Goal: Navigation & Orientation: Understand site structure

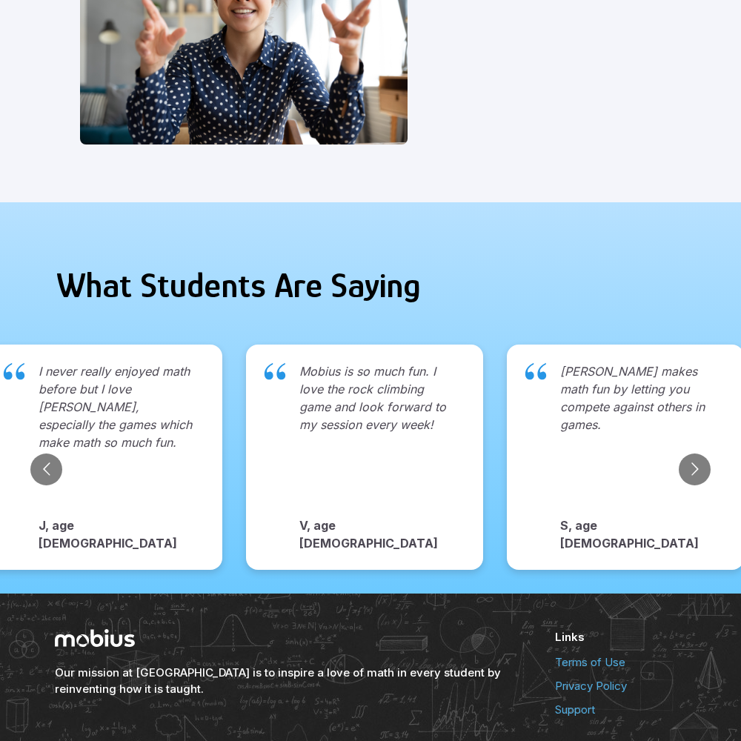
scroll to position [1522, 0]
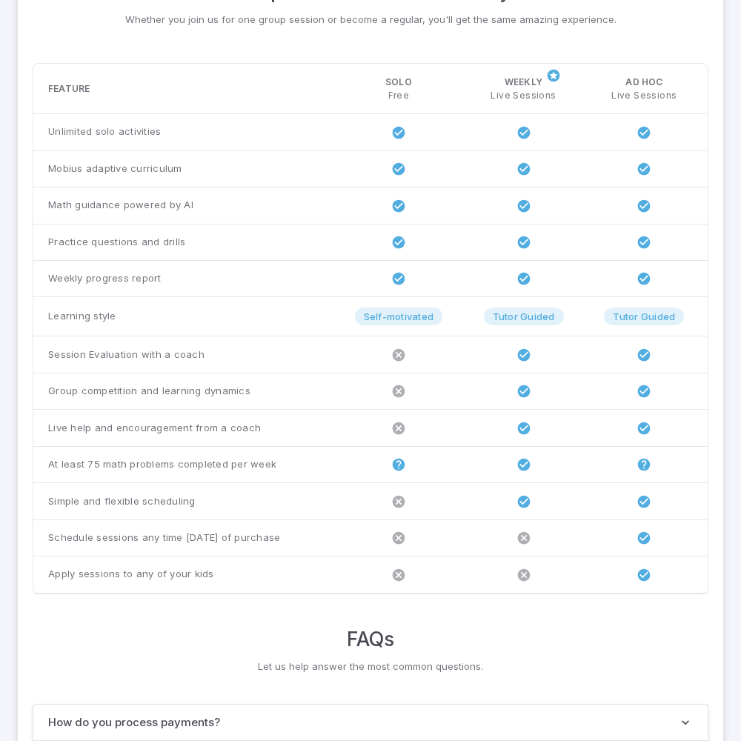
scroll to position [1136, 0]
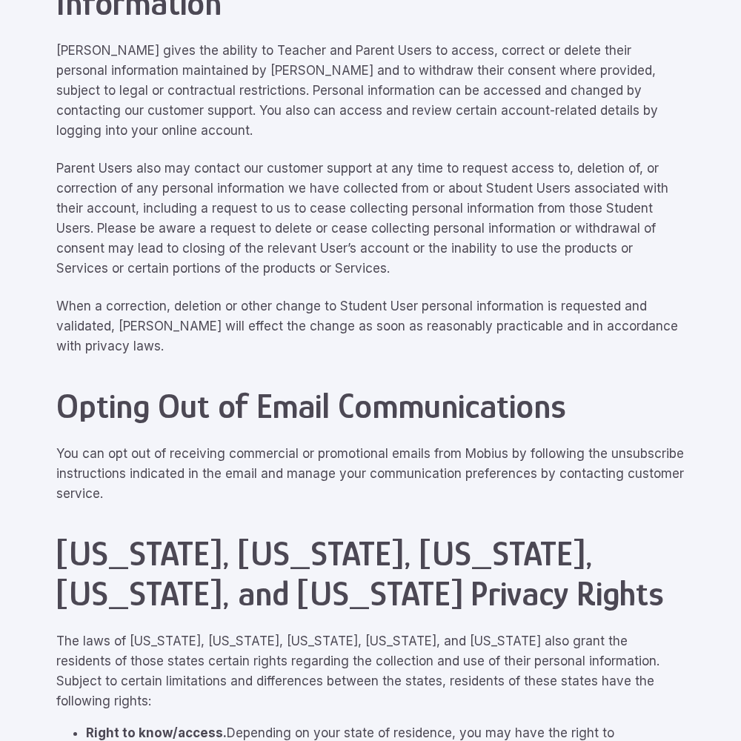
scroll to position [6666, 0]
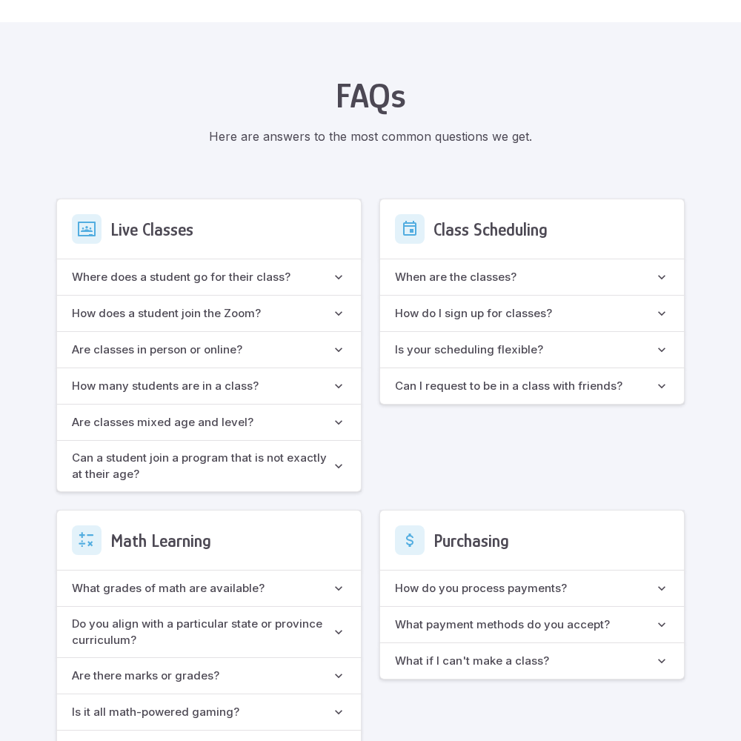
scroll to position [1315, 0]
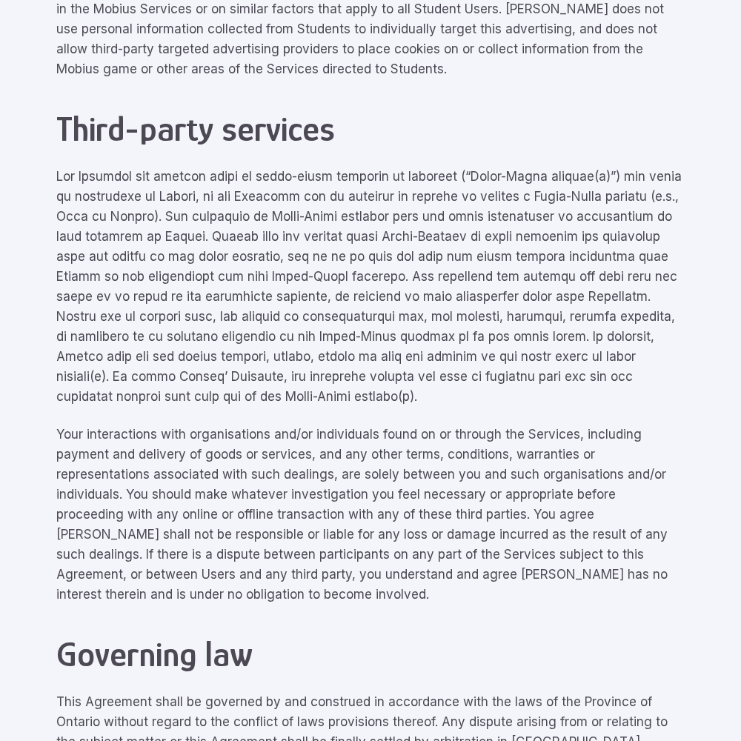
scroll to position [6666, 0]
